Goal: Find specific page/section: Find specific page/section

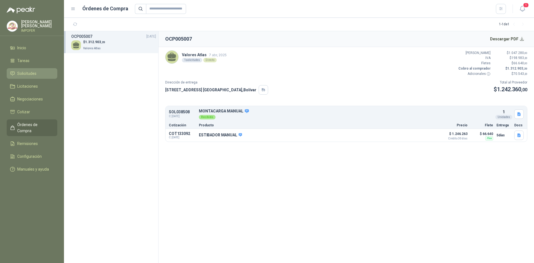
click at [25, 76] on link "Solicitudes" at bounding box center [32, 73] width 51 height 11
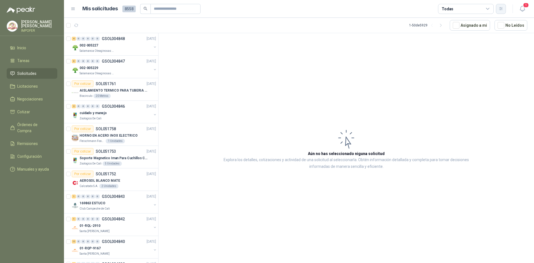
click at [500, 8] on icon "button" at bounding box center [501, 8] width 5 height 5
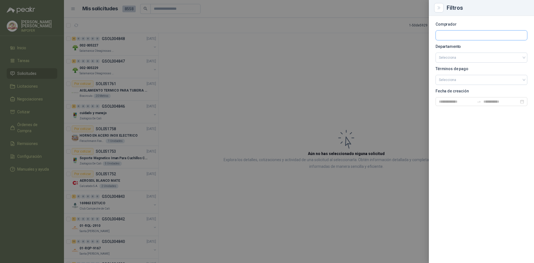
click at [453, 33] on input "text" at bounding box center [481, 35] width 91 height 9
type input "***"
click at [474, 52] on span "Industrias Patojito SAS -" at bounding box center [463, 50] width 29 height 3
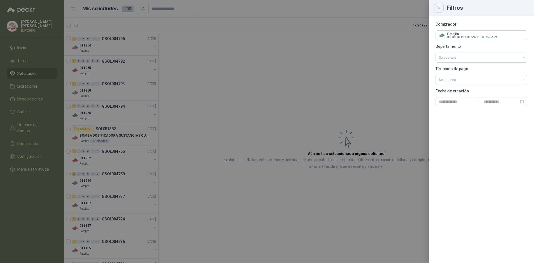
click at [442, 9] on button "Close" at bounding box center [438, 7] width 9 height 9
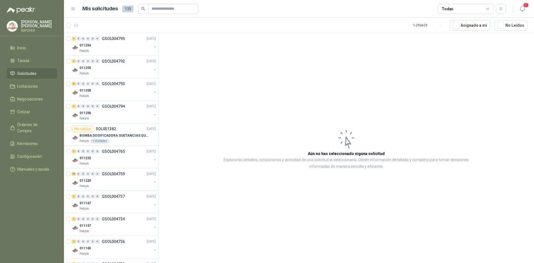
click at [11, 200] on menu "[PERSON_NAME] IMPOFER [PERSON_NAME] Solicitudes Licitaciones Negociaciones Coti…" at bounding box center [32, 131] width 64 height 263
click at [475, 110] on article "Aún no has seleccionado niguna solicitud Explora los detalles, cotizaciones y a…" at bounding box center [347, 149] width 376 height 232
